Goal: Task Accomplishment & Management: Use online tool/utility

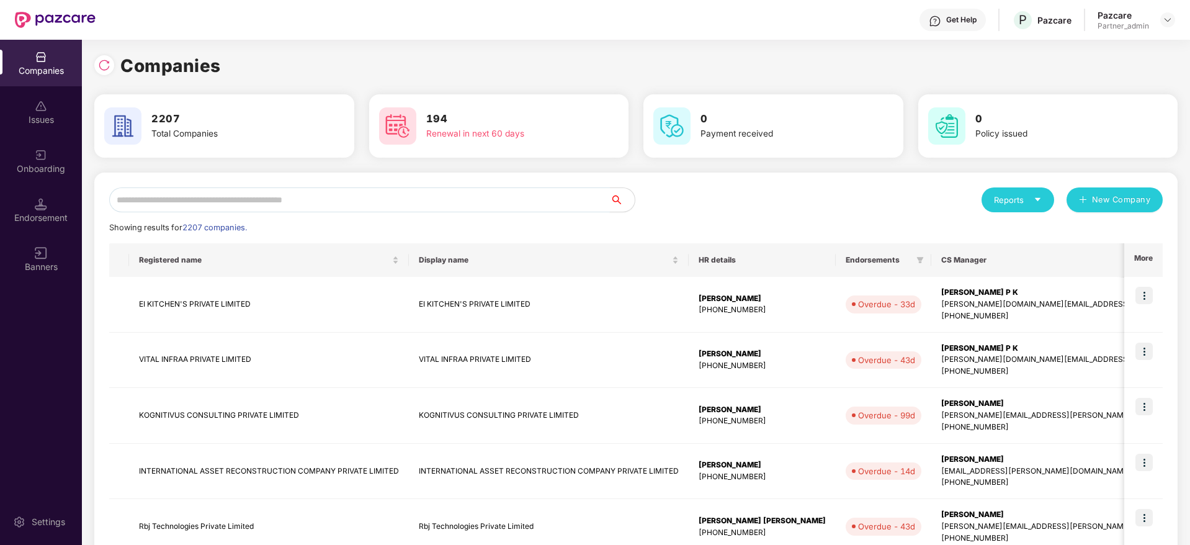
click at [236, 201] on input "text" at bounding box center [359, 199] width 501 height 25
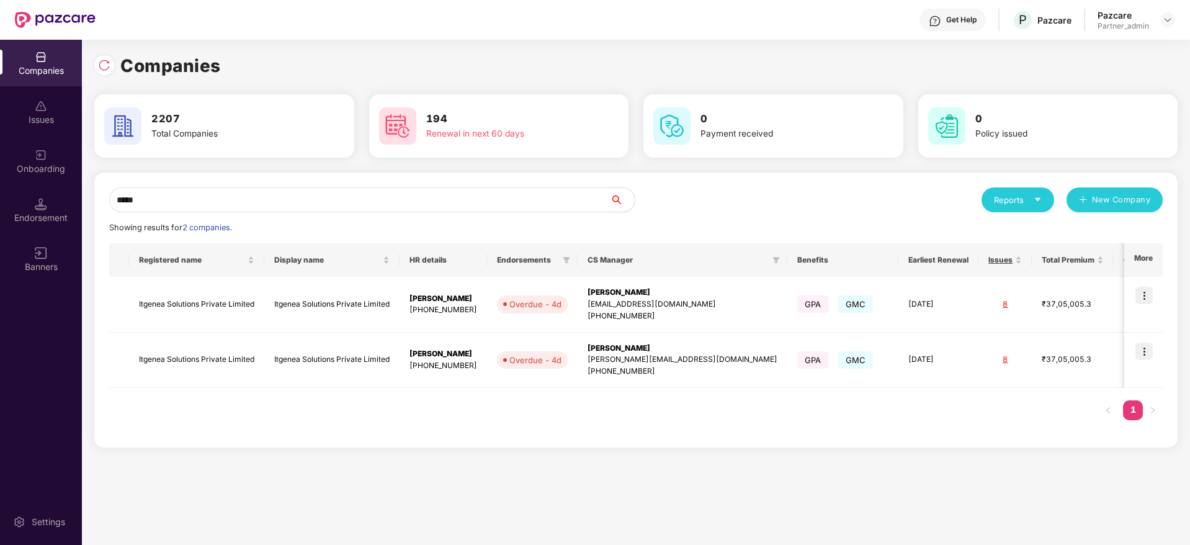
type input "*****"
click at [42, 215] on div "Endorsement" at bounding box center [41, 218] width 82 height 12
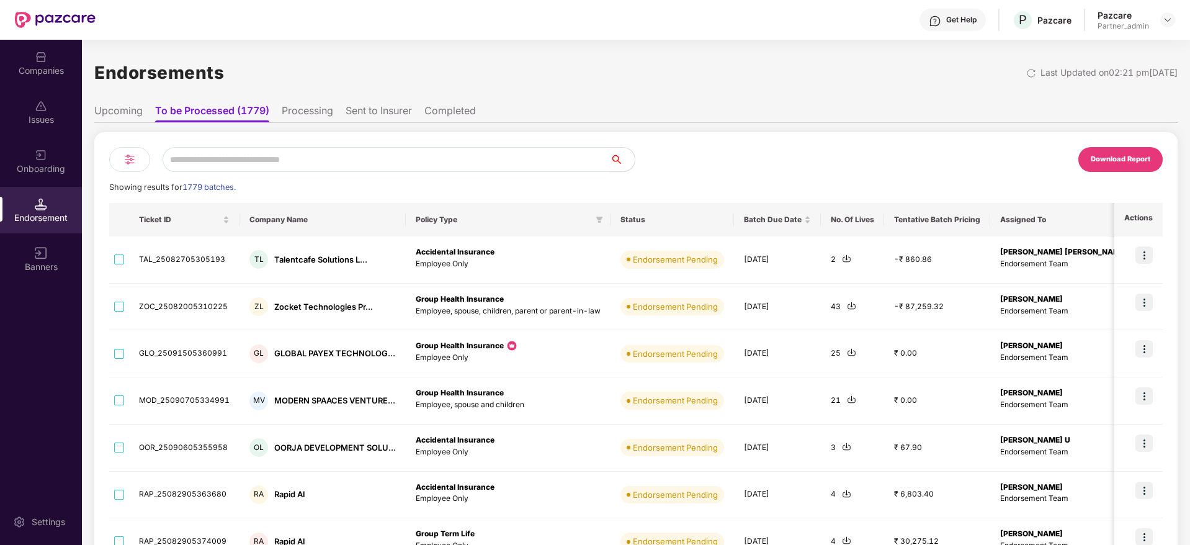
click at [247, 157] on input "text" at bounding box center [386, 159] width 447 height 25
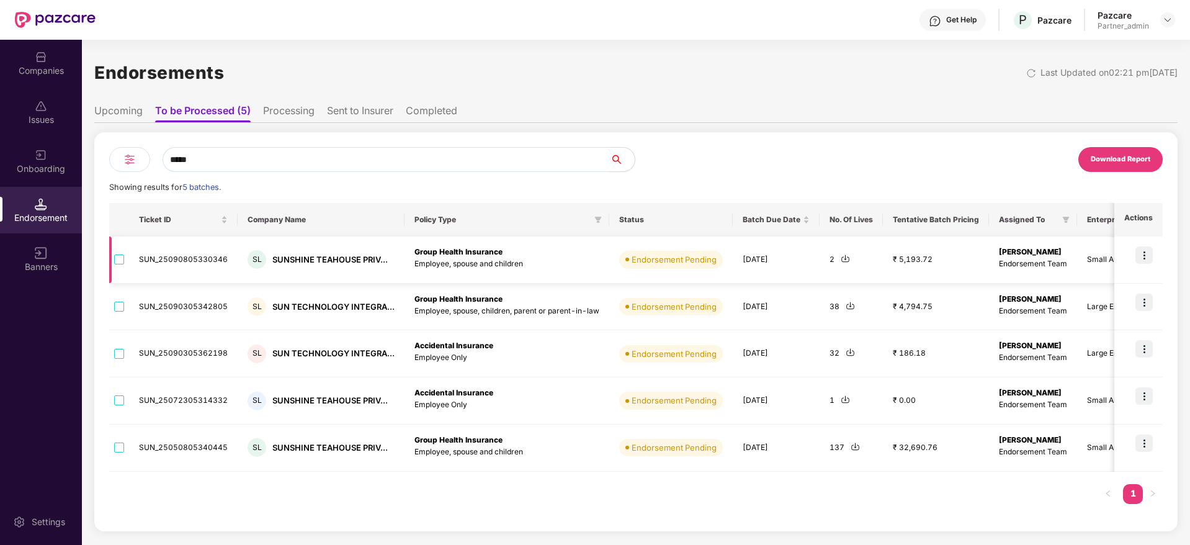
click at [841, 261] on img at bounding box center [845, 258] width 9 height 9
click at [845, 306] on img at bounding box center [849, 305] width 9 height 9
click at [845, 352] on img at bounding box center [849, 351] width 9 height 9
click at [0, 112] on div "Companies Issues Onboarding Endorsement Banners Settings Endorsements Last Upda…" at bounding box center [595, 292] width 1190 height 505
paste input "*********"
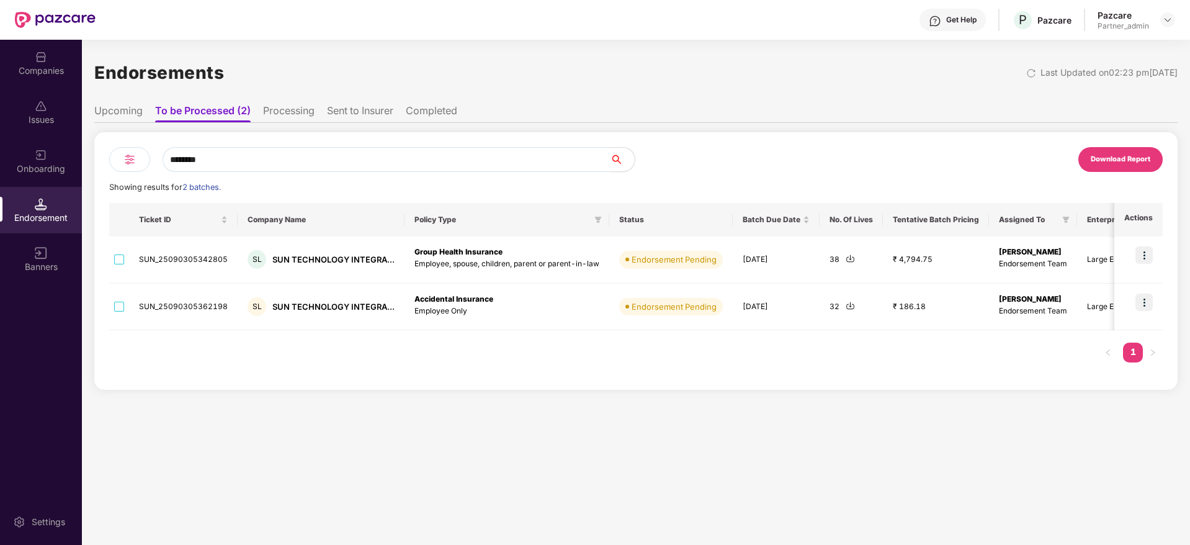
type input "********"
click at [845, 260] on img at bounding box center [849, 258] width 9 height 9
click at [845, 306] on img at bounding box center [849, 305] width 9 height 9
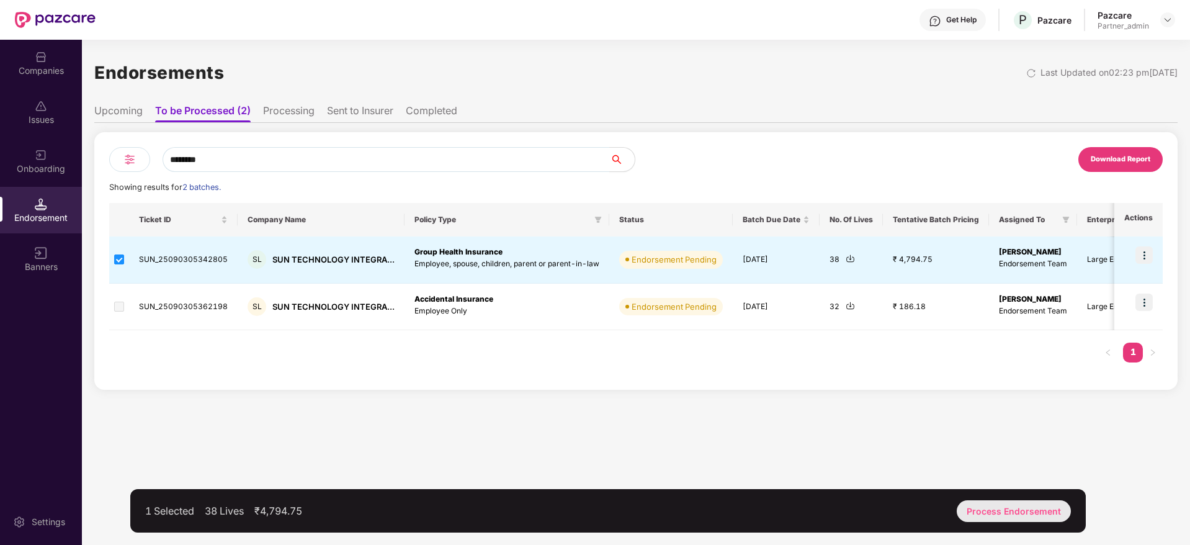
click at [992, 505] on div "Process Endorsement" at bounding box center [1014, 511] width 114 height 22
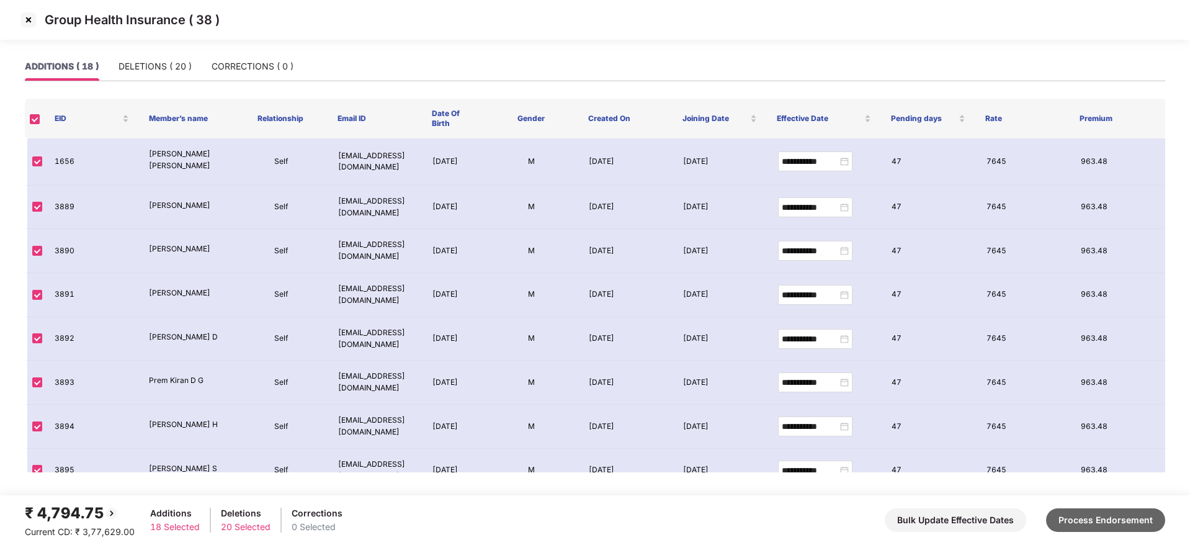
click at [1155, 525] on button "Process Endorsement" at bounding box center [1105, 520] width 119 height 24
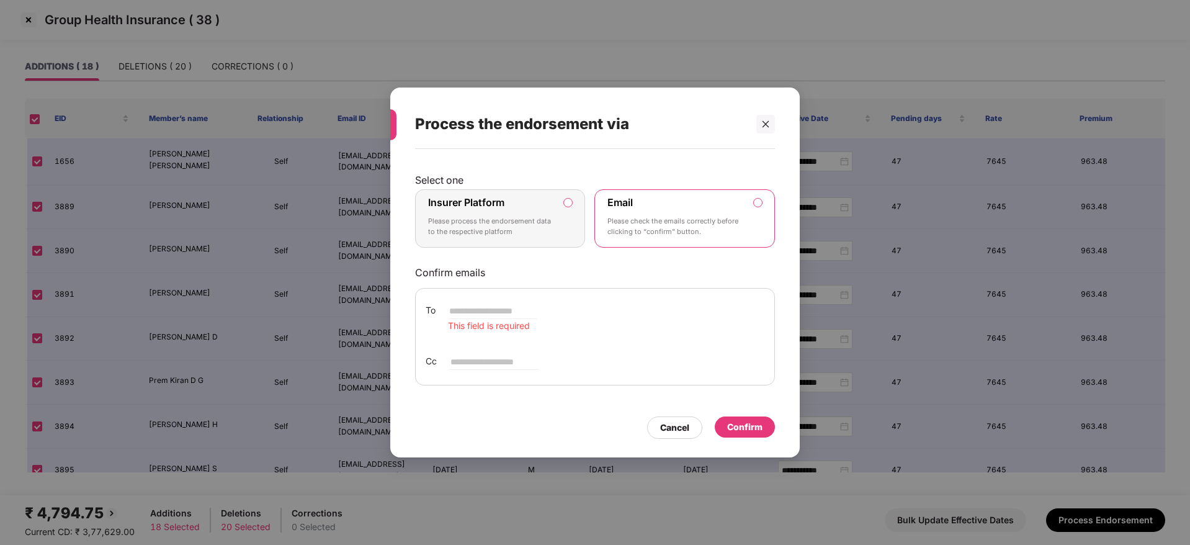
click at [511, 216] on p "Please process the endorsement data to the respective platform" at bounding box center [491, 227] width 127 height 22
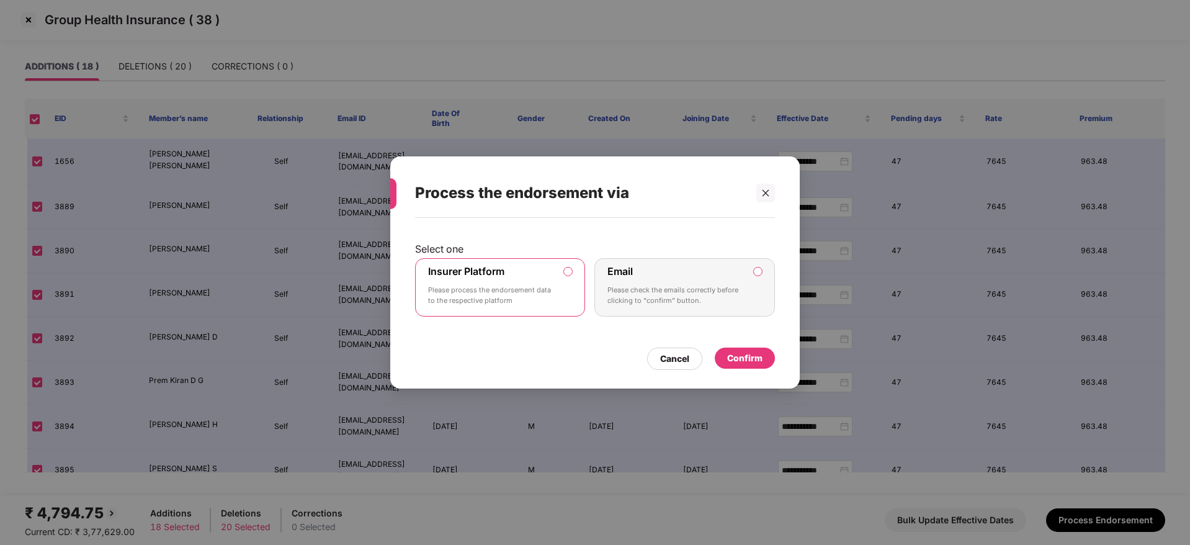
click at [747, 357] on div "Confirm" at bounding box center [744, 358] width 35 height 14
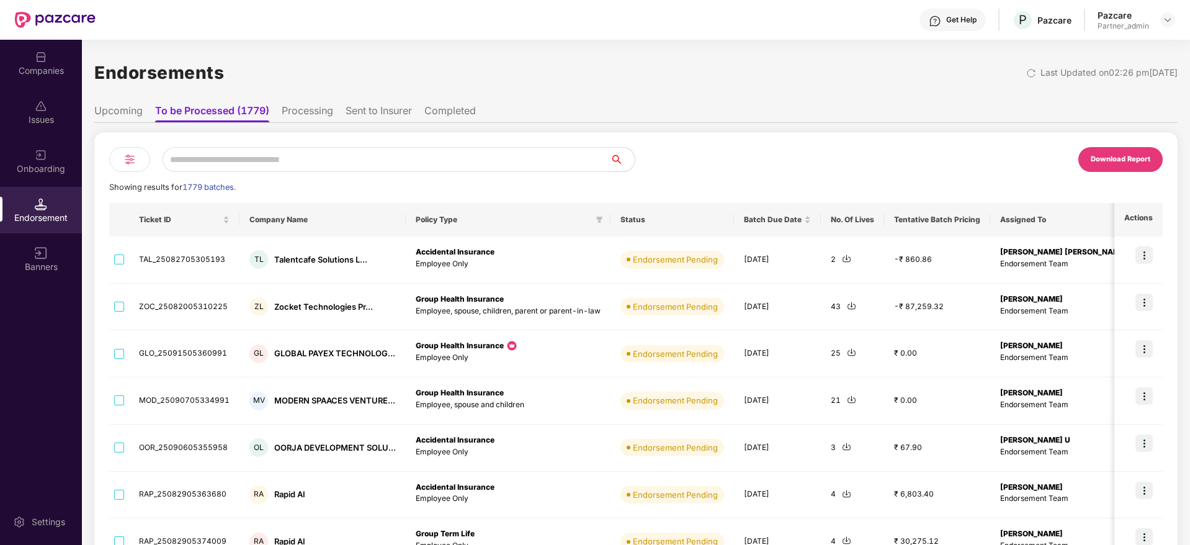
click at [226, 153] on input "text" at bounding box center [386, 159] width 447 height 25
paste input "**********"
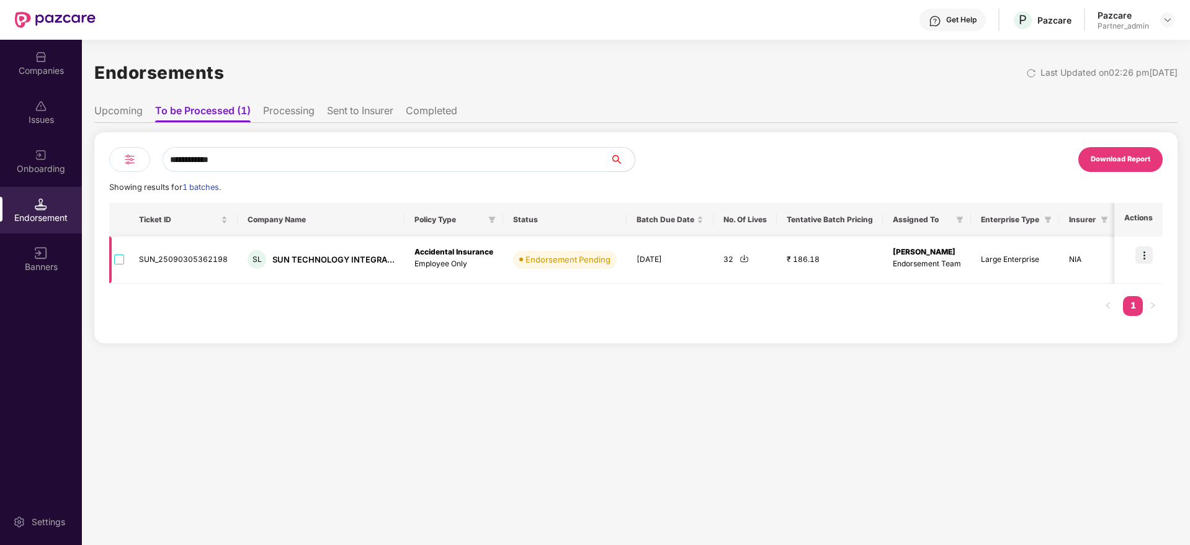
type input "**********"
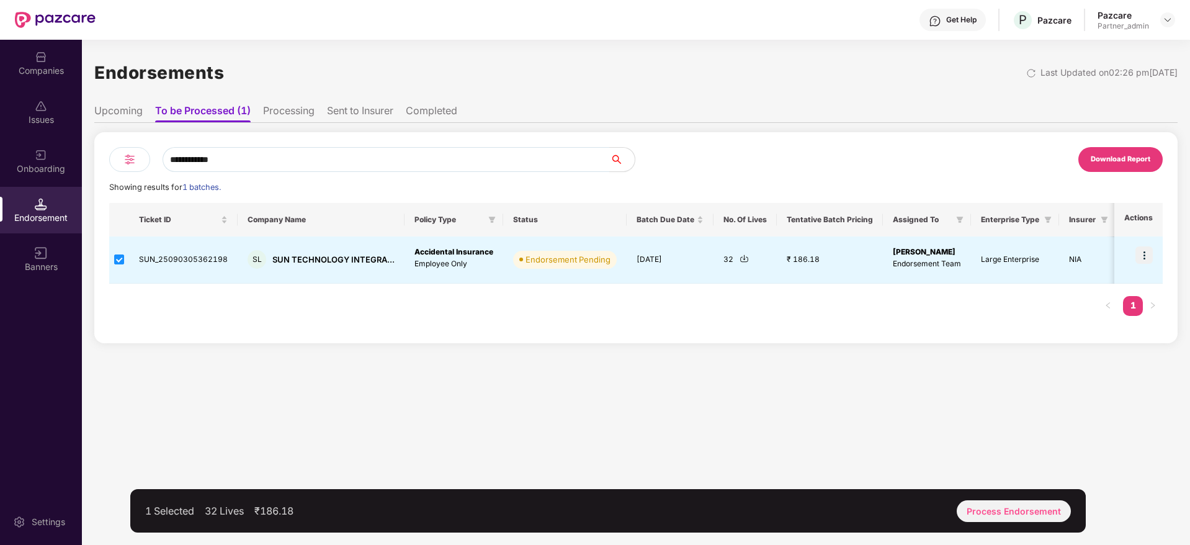
click at [1038, 523] on div "1 Selected 32 Lives ₹186.18 Process Endorsement" at bounding box center [607, 510] width 955 height 43
click at [1038, 514] on div "Process Endorsement" at bounding box center [1014, 511] width 114 height 22
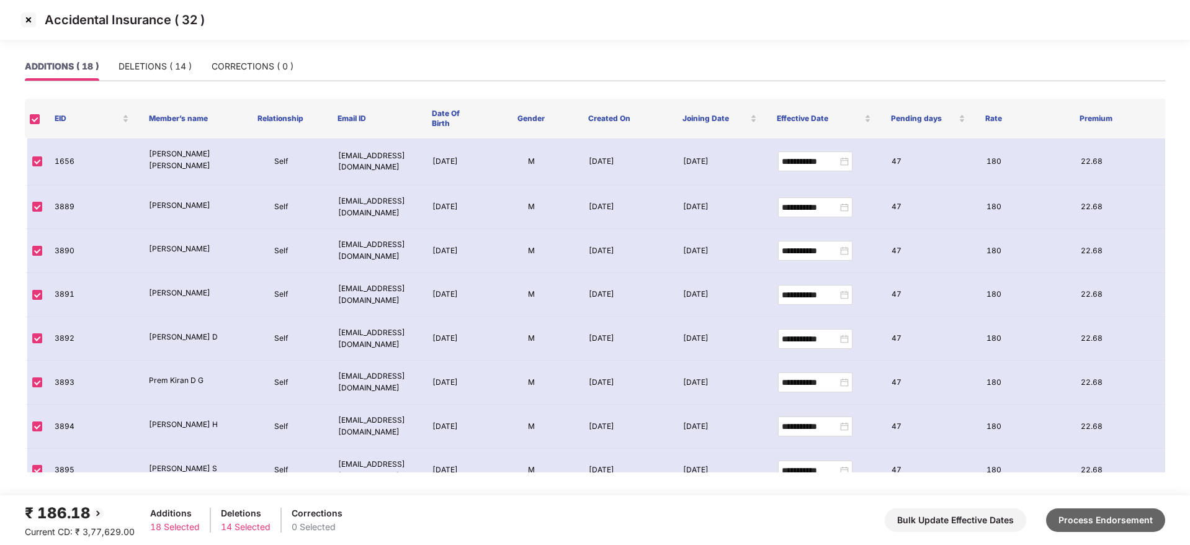
click at [1150, 512] on button "Process Endorsement" at bounding box center [1105, 520] width 119 height 24
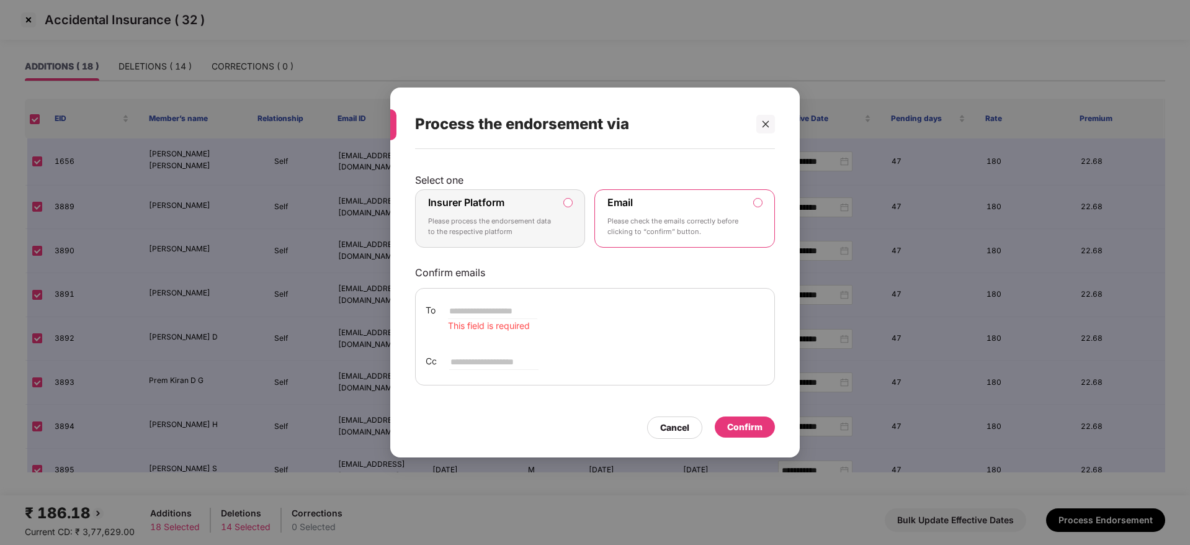
click at [534, 216] on p "Please process the endorsement data to the respective platform" at bounding box center [491, 227] width 127 height 22
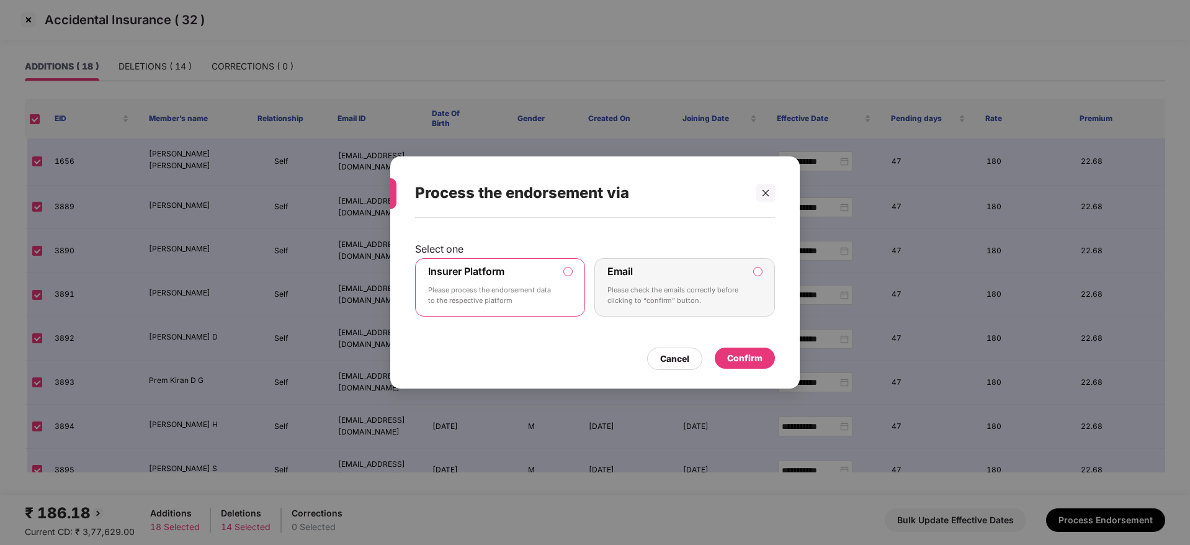
click at [754, 355] on div "Confirm" at bounding box center [744, 358] width 35 height 14
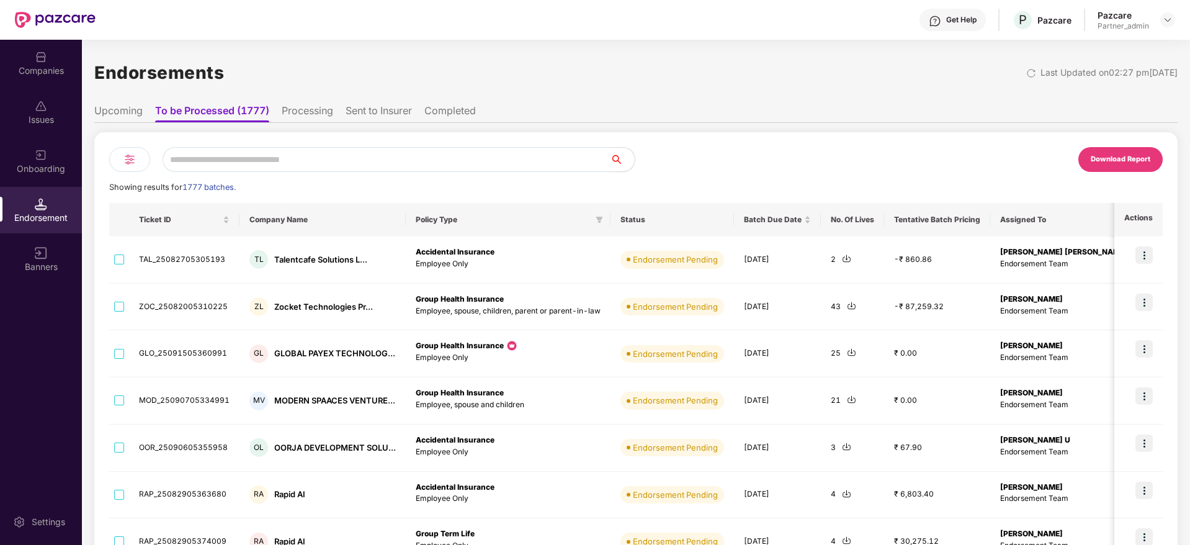
click at [37, 65] on div "Companies" at bounding box center [41, 71] width 82 height 12
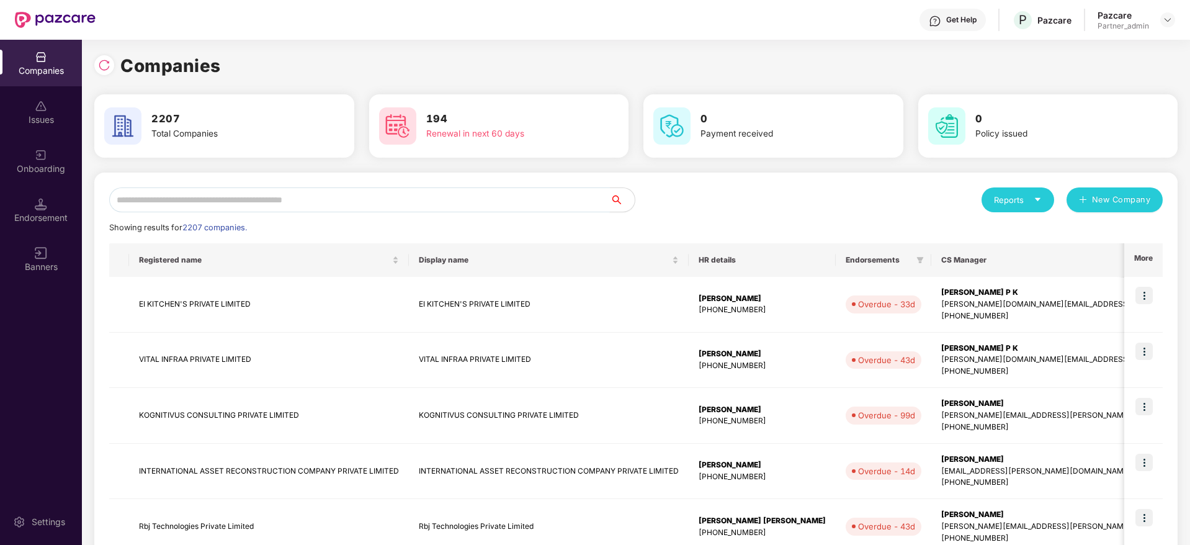
click at [226, 197] on input "text" at bounding box center [359, 199] width 501 height 25
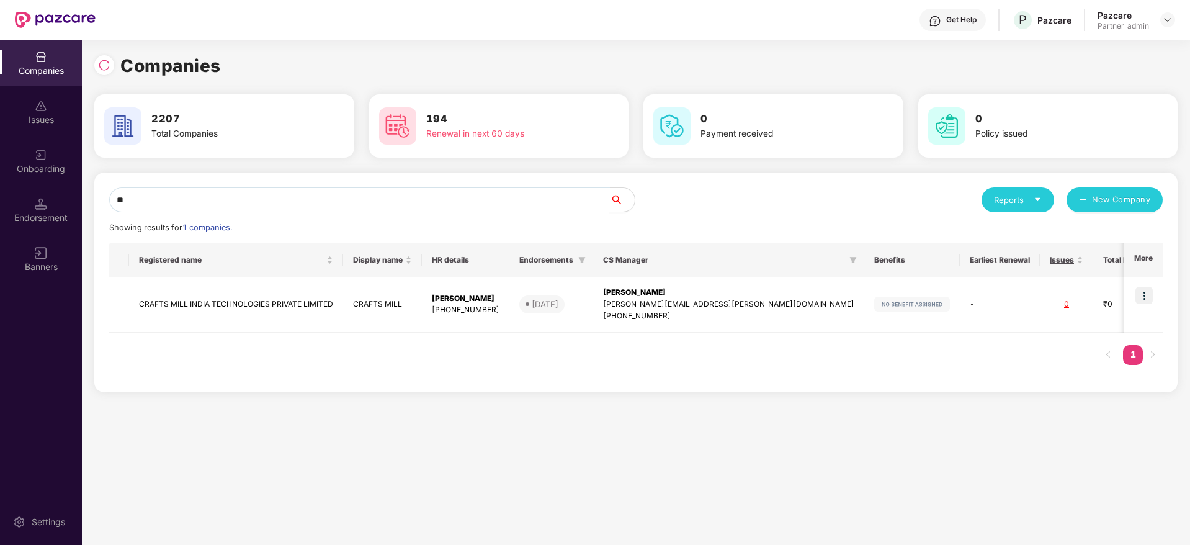
type input "*"
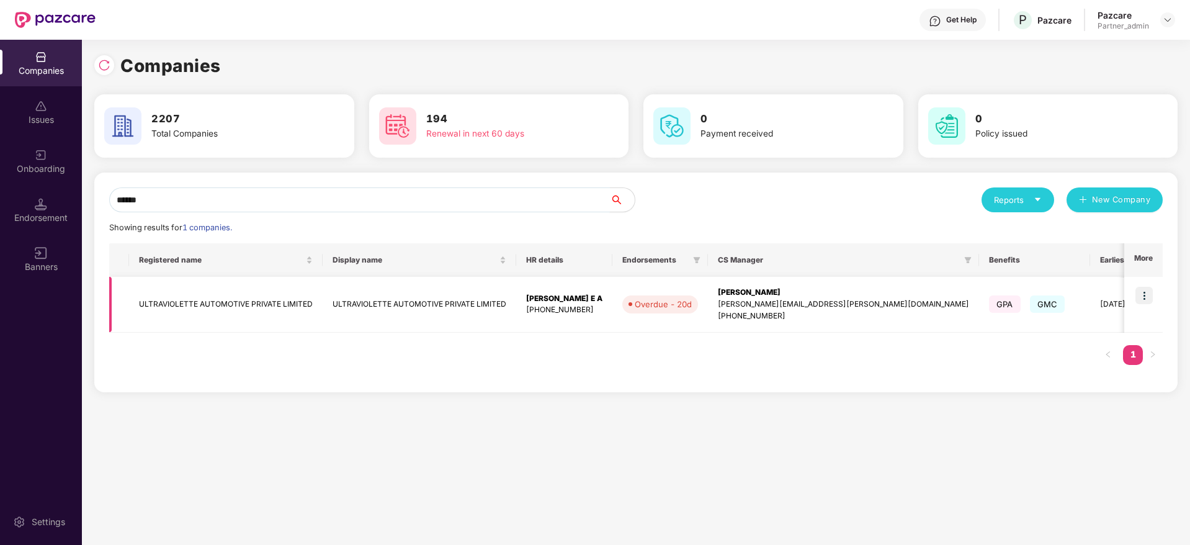
type input "******"
click at [1149, 297] on img at bounding box center [1143, 295] width 17 height 17
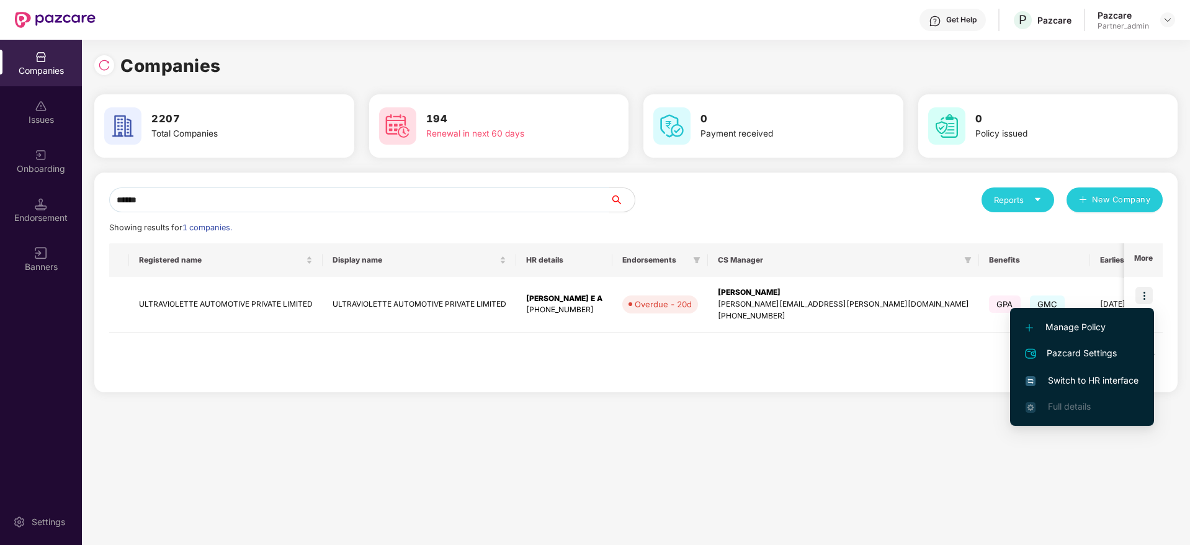
click at [1086, 370] on li "Switch to HR interface" at bounding box center [1082, 380] width 144 height 26
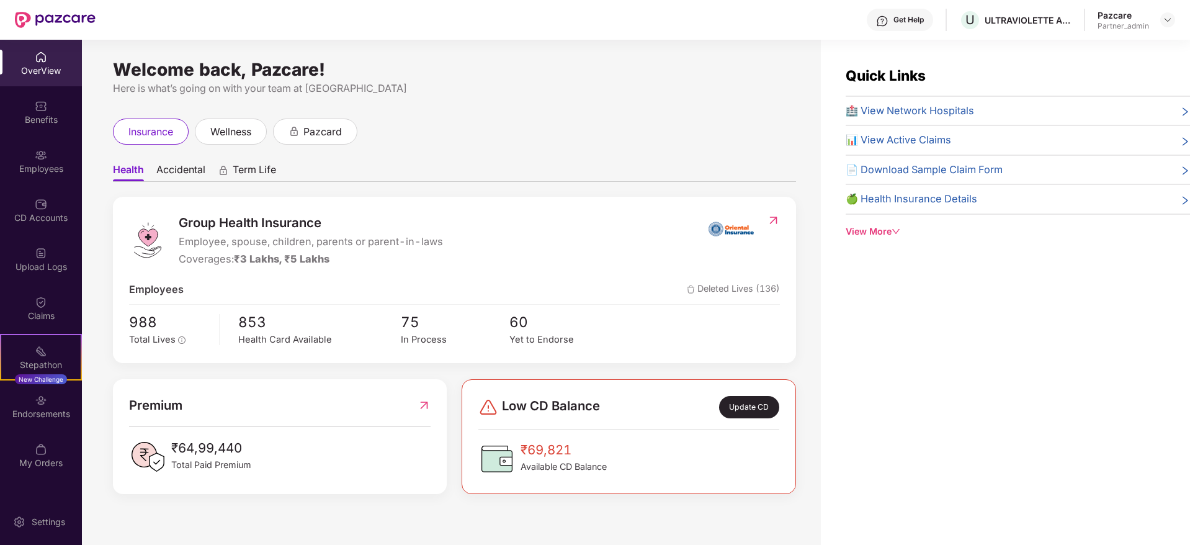
click at [35, 418] on div "Endorsements" at bounding box center [41, 414] width 82 height 12
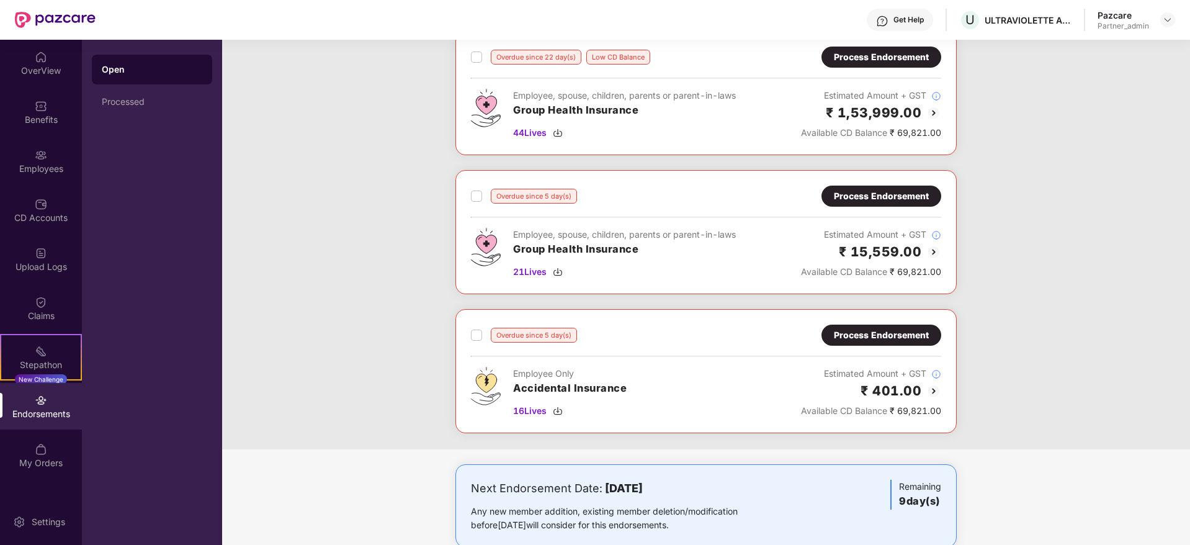
scroll to position [243, 0]
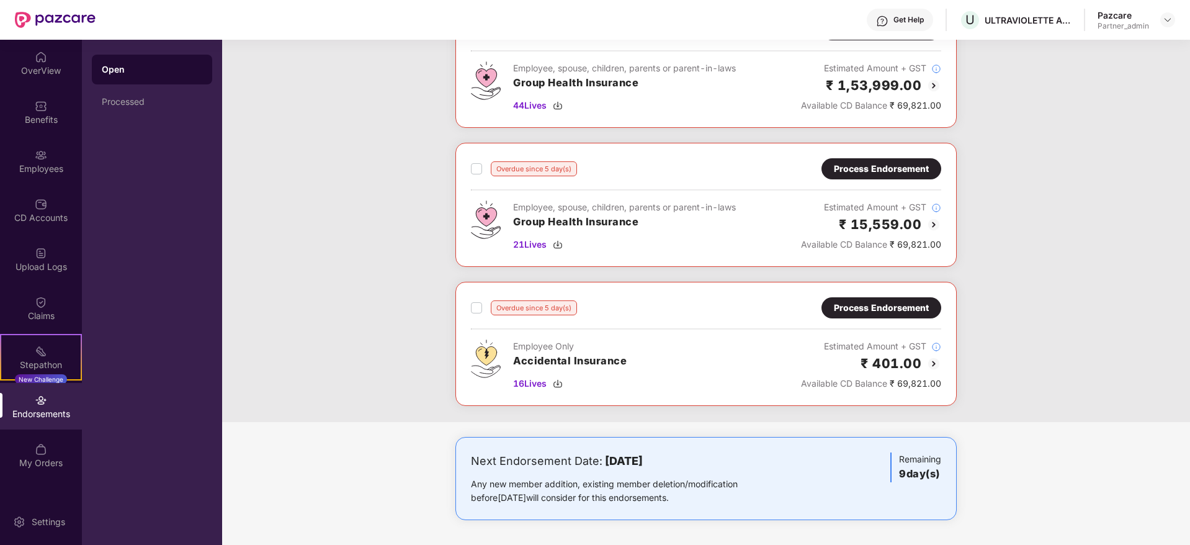
click at [860, 170] on div "Process Endorsement" at bounding box center [881, 169] width 95 height 14
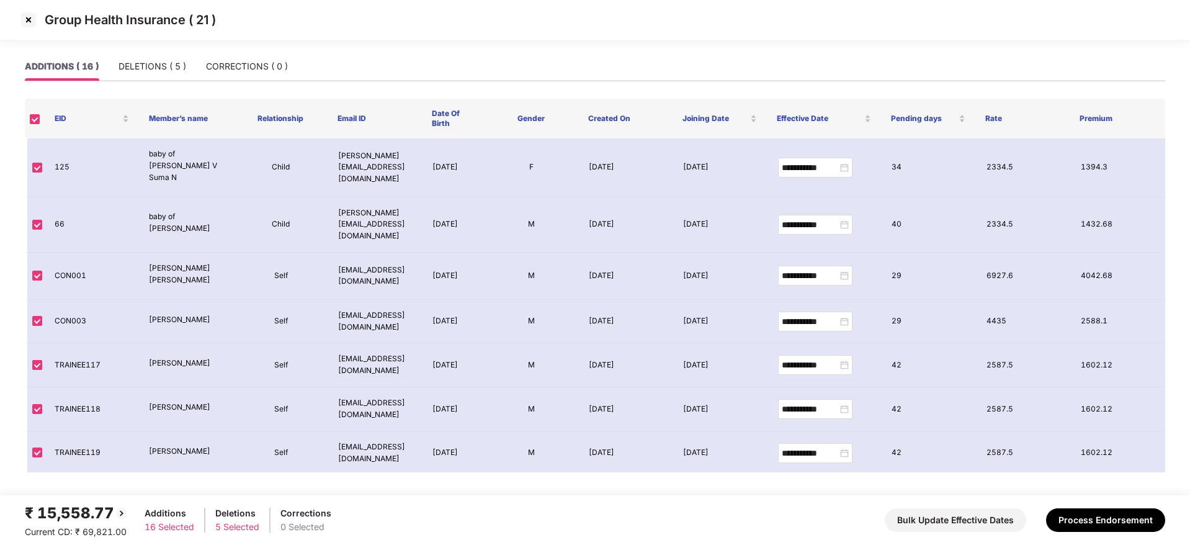
click at [28, 17] on img at bounding box center [29, 20] width 20 height 20
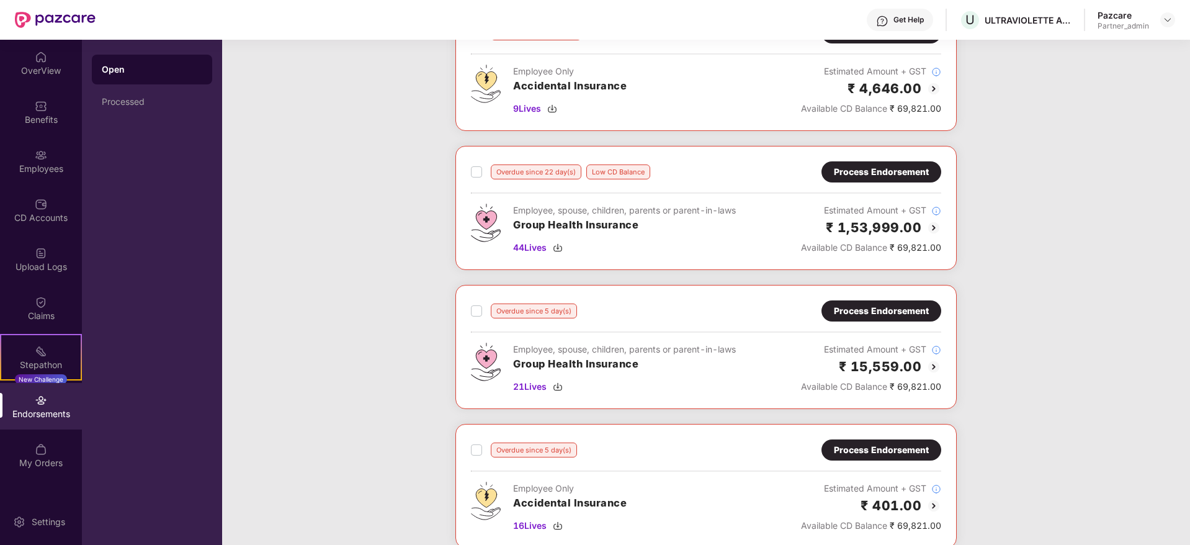
scroll to position [243, 0]
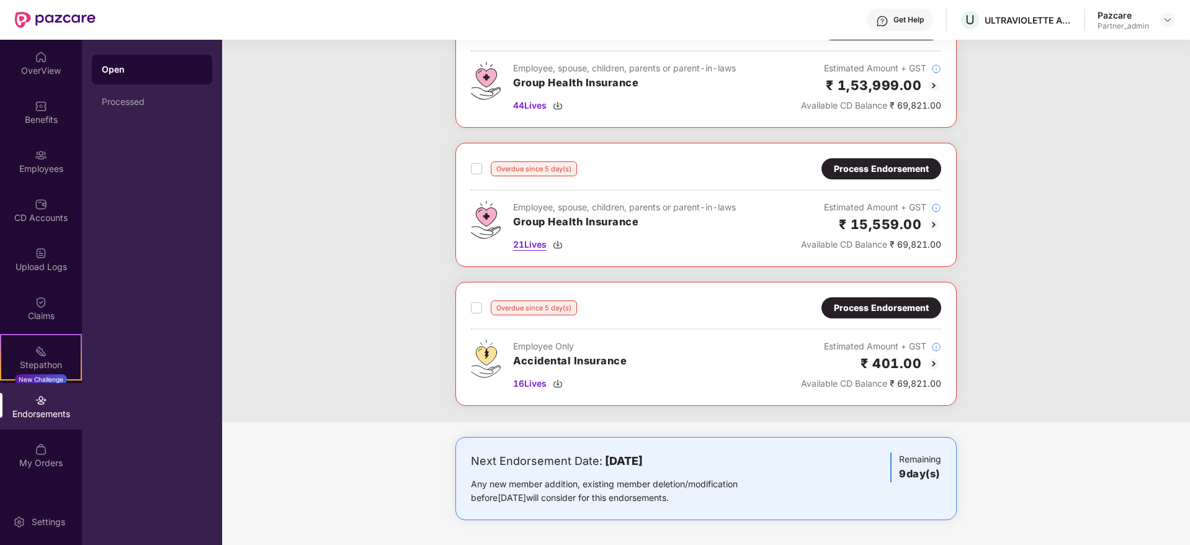
click at [562, 239] on img at bounding box center [558, 244] width 10 height 10
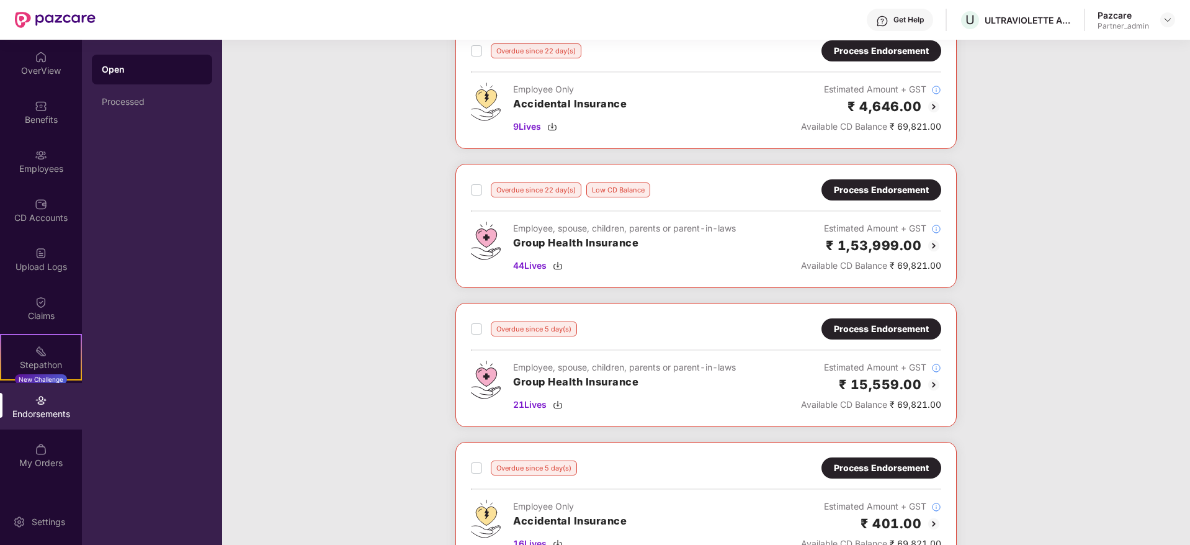
scroll to position [0, 0]
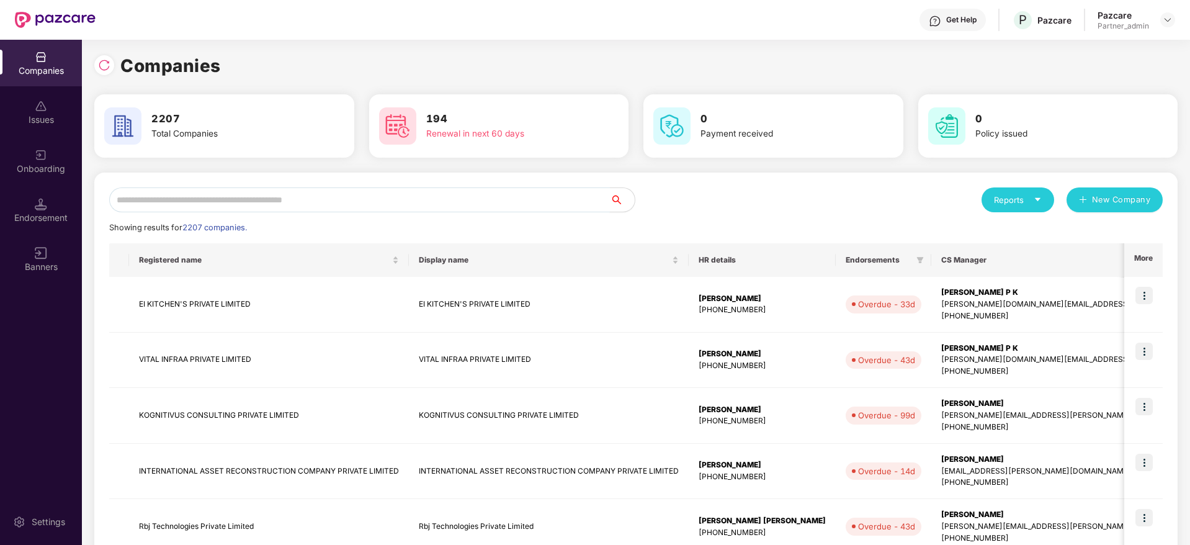
click at [448, 198] on input "text" at bounding box center [359, 199] width 501 height 25
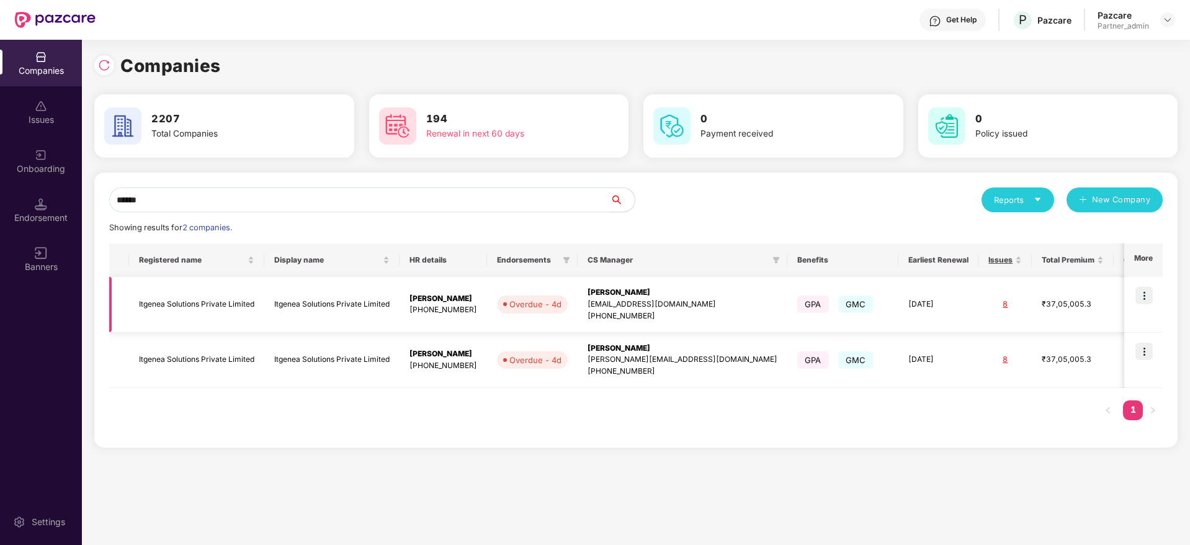
type input "******"
click at [1142, 293] on img at bounding box center [1143, 295] width 17 height 17
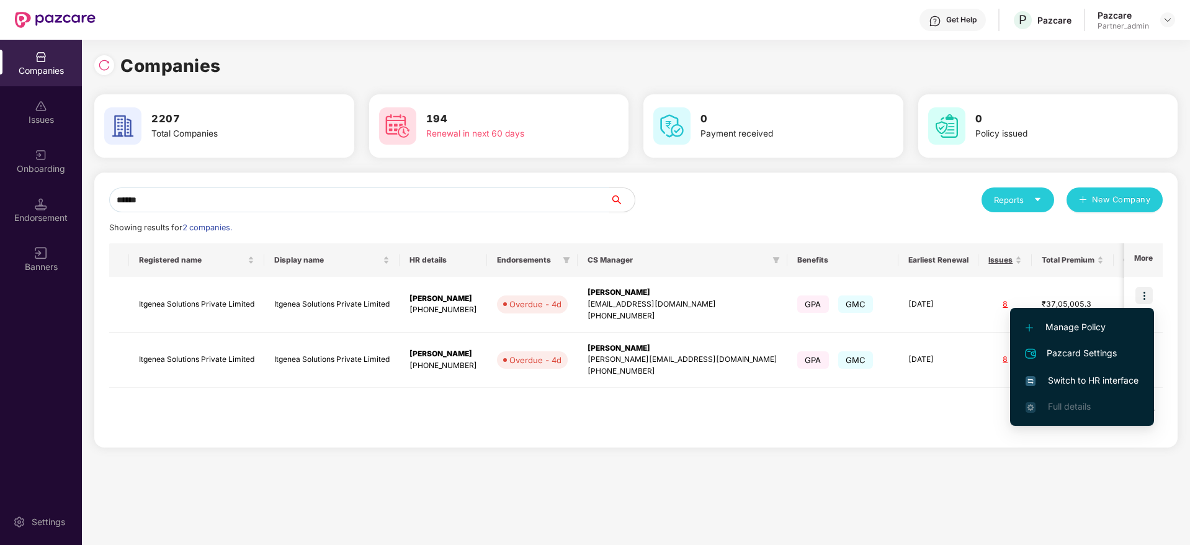
click at [1102, 375] on span "Switch to HR interface" at bounding box center [1081, 380] width 113 height 14
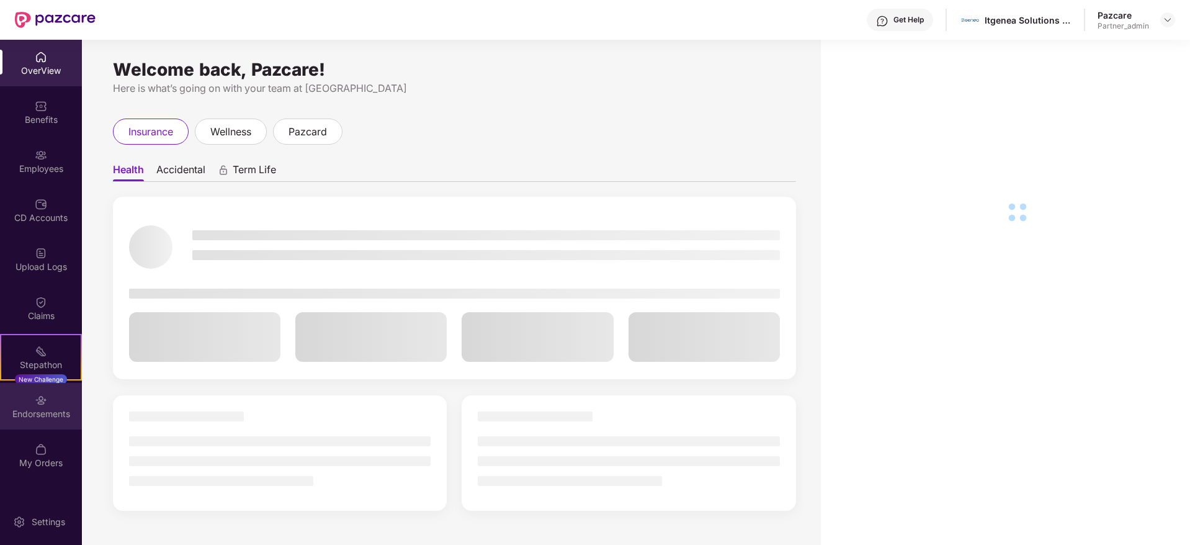
click at [38, 406] on img at bounding box center [41, 400] width 12 height 12
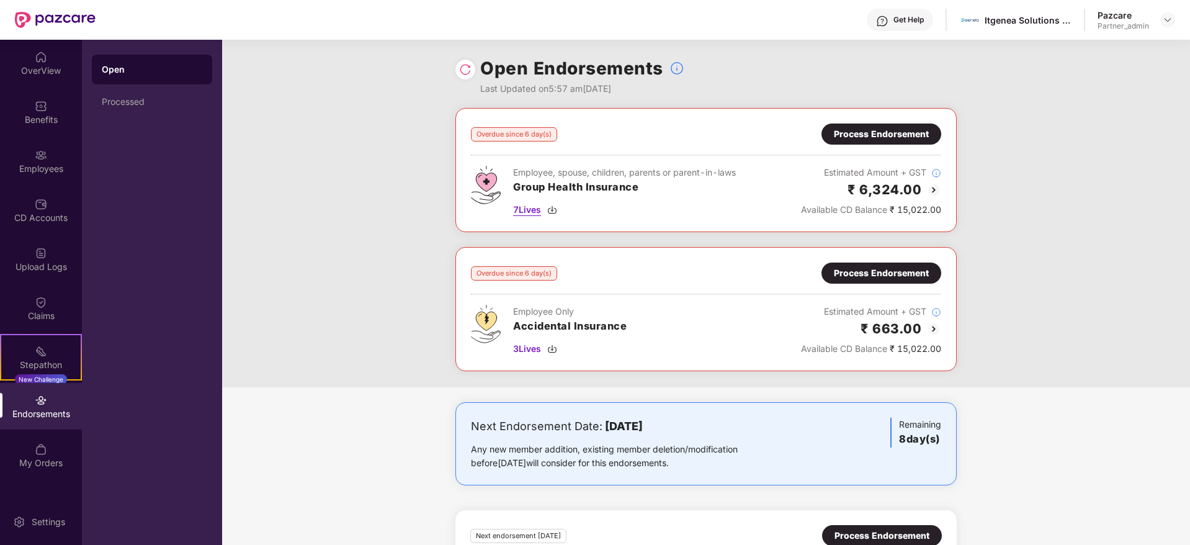
click at [552, 209] on img at bounding box center [552, 210] width 10 height 10
click at [545, 347] on div "3 Lives" at bounding box center [570, 349] width 114 height 14
click at [900, 132] on div "Process Endorsement" at bounding box center [881, 134] width 95 height 14
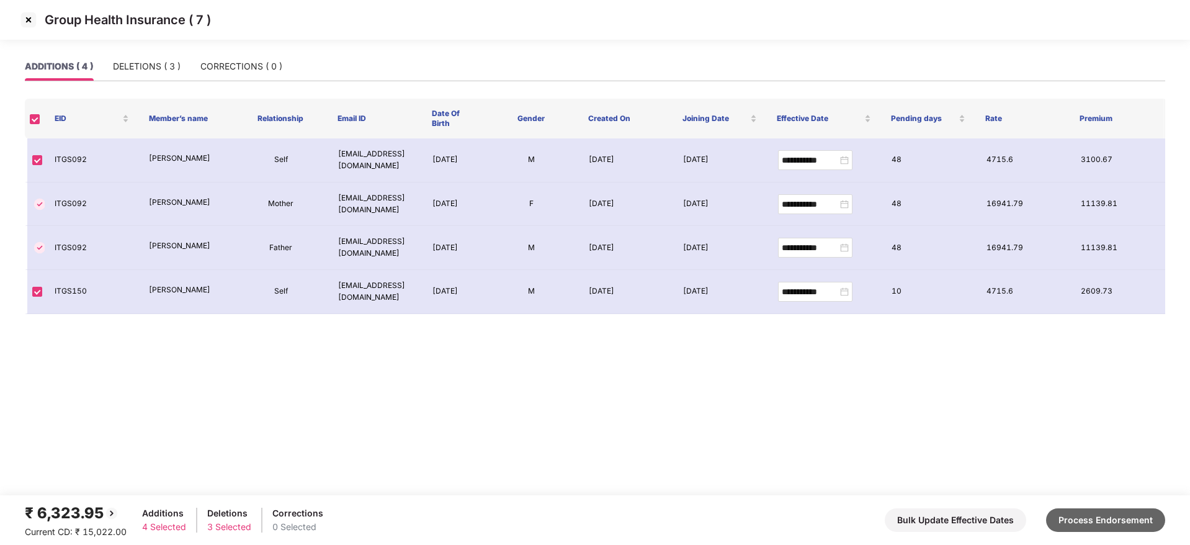
click at [1109, 516] on button "Process Endorsement" at bounding box center [1105, 520] width 119 height 24
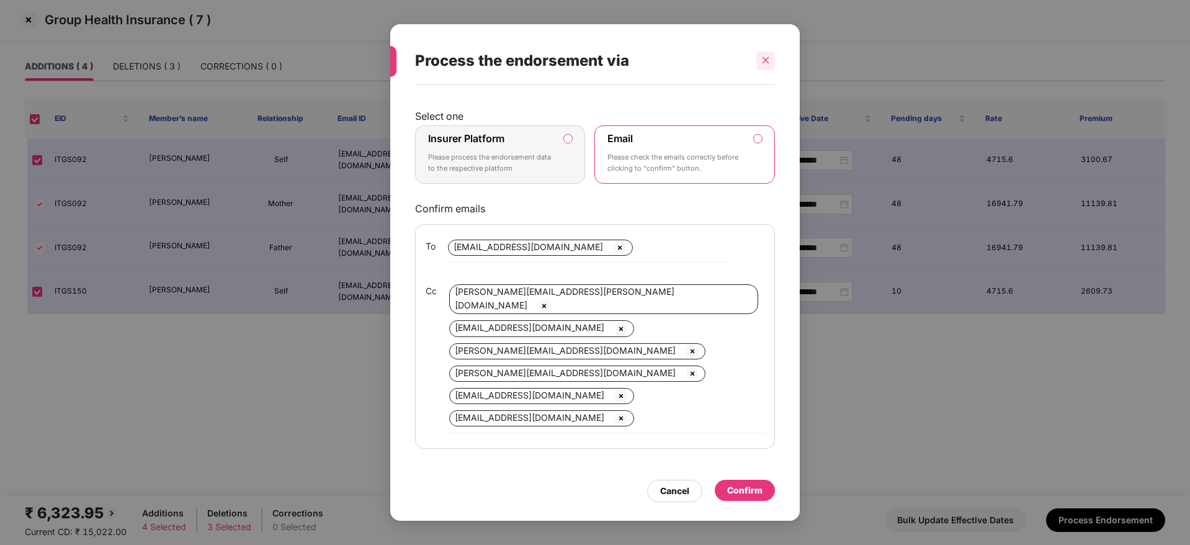
click at [762, 59] on icon "close" at bounding box center [765, 60] width 9 height 9
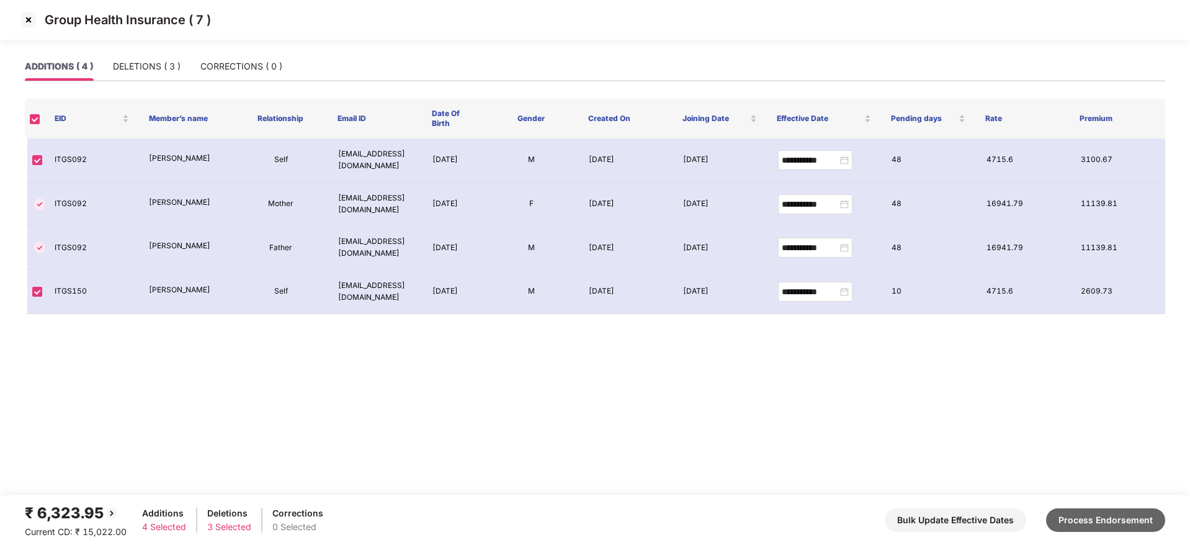
click at [1095, 520] on button "Process Endorsement" at bounding box center [1105, 520] width 119 height 24
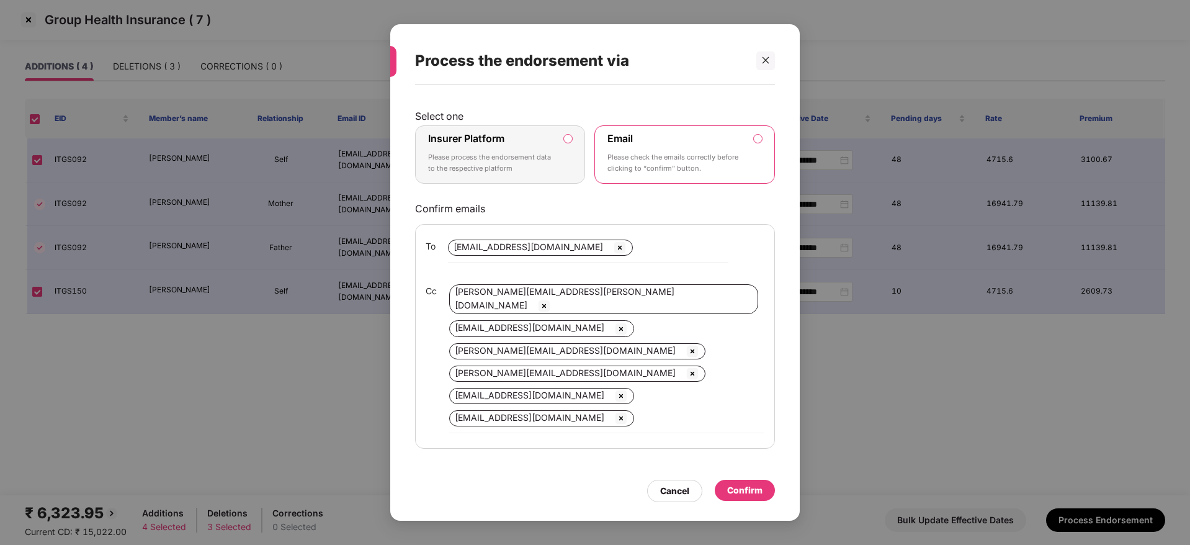
click at [549, 165] on p "Please process the endorsement data to the respective platform" at bounding box center [491, 163] width 127 height 22
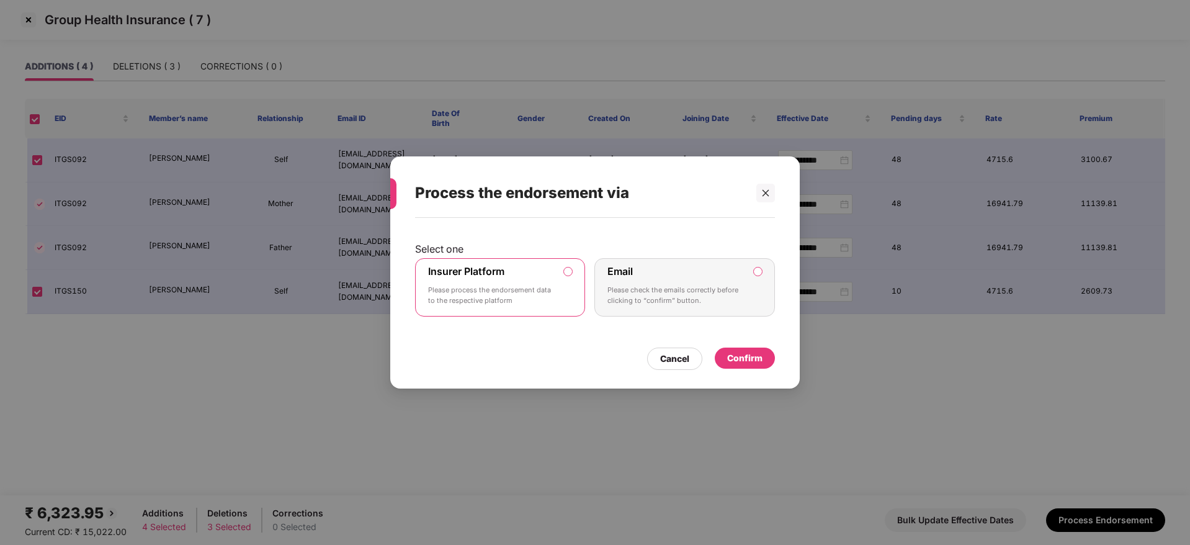
click at [762, 349] on div "Cancel Confirm" at bounding box center [595, 355] width 360 height 29
click at [757, 356] on div "Confirm" at bounding box center [744, 358] width 35 height 14
